Goal: Find specific page/section

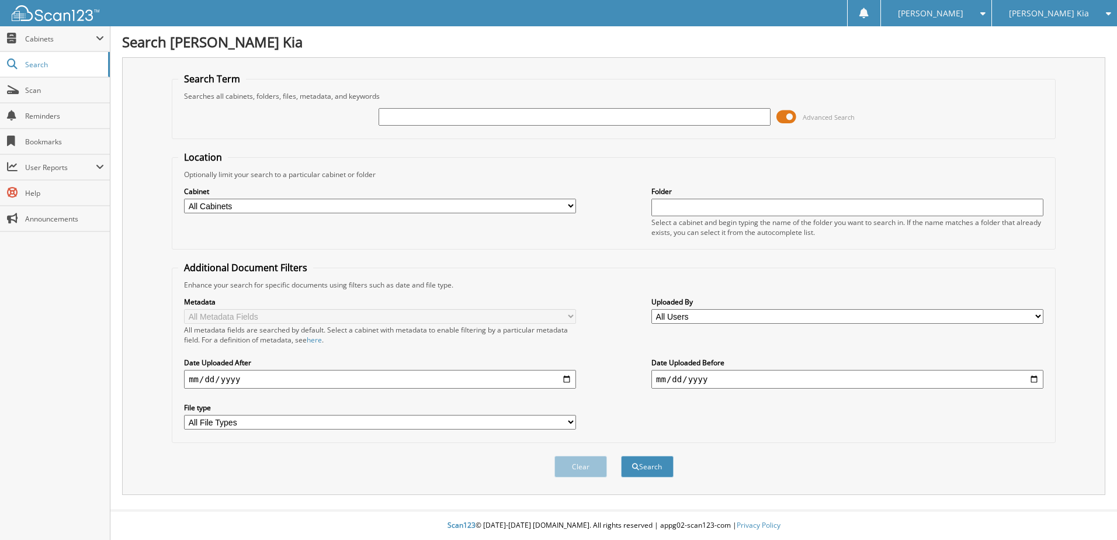
click at [565, 116] on input "text" at bounding box center [575, 117] width 392 height 18
type input "0061032"
click at [621, 456] on button "Search" at bounding box center [647, 467] width 53 height 22
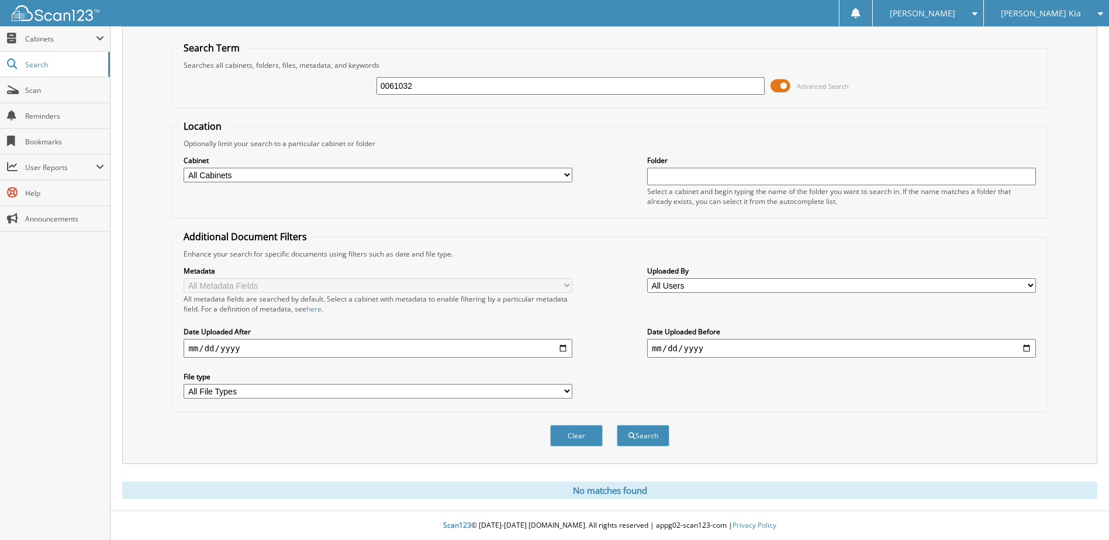
scroll to position [32, 0]
click at [72, 46] on span "Cabinets" at bounding box center [55, 38] width 110 height 25
click at [70, 43] on span "Cabinets" at bounding box center [60, 39] width 71 height 10
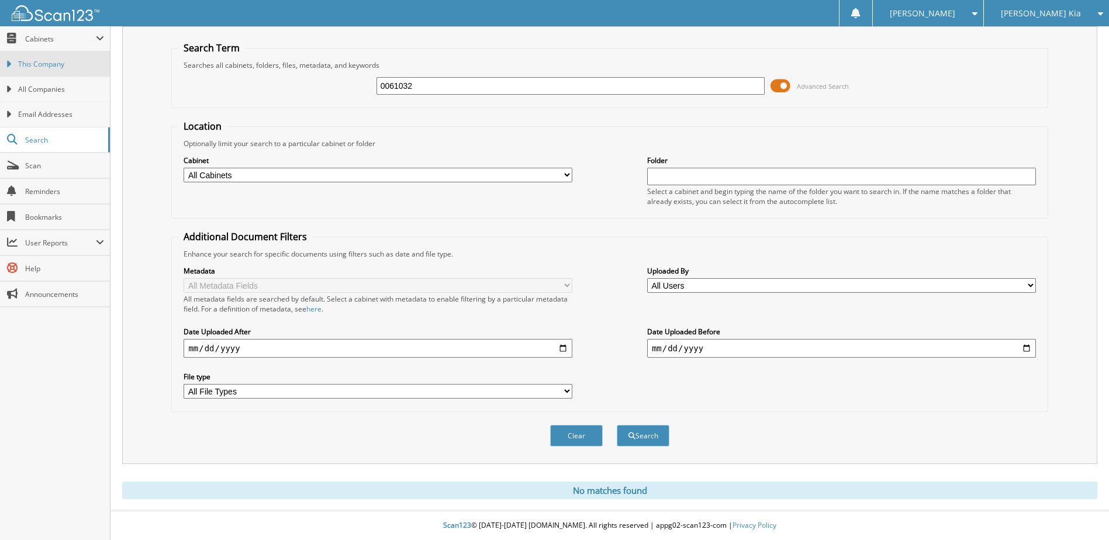
click at [66, 70] on link "This Company" at bounding box center [55, 63] width 110 height 25
